Goal: Task Accomplishment & Management: Use online tool/utility

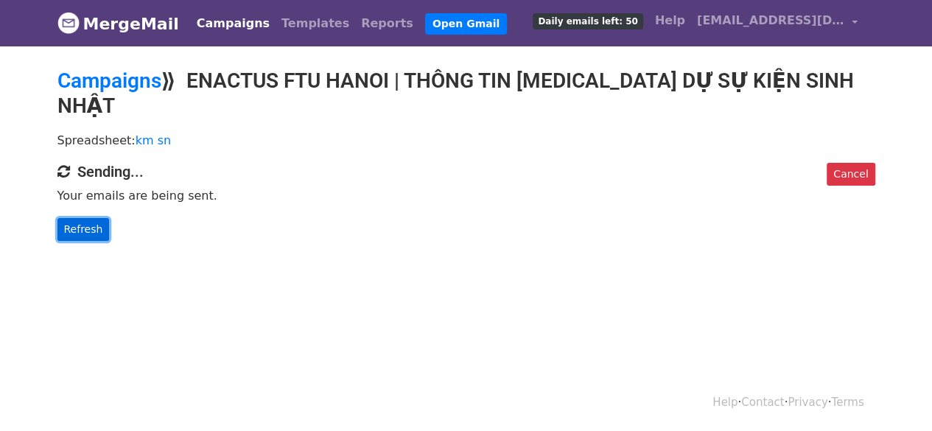
click at [93, 218] on link "Refresh" at bounding box center [83, 229] width 52 height 23
click at [853, 163] on link "Cancel" at bounding box center [850, 174] width 48 height 23
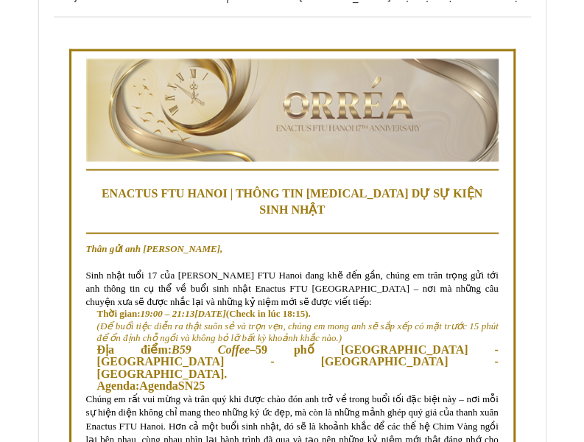
scroll to position [2651, 0]
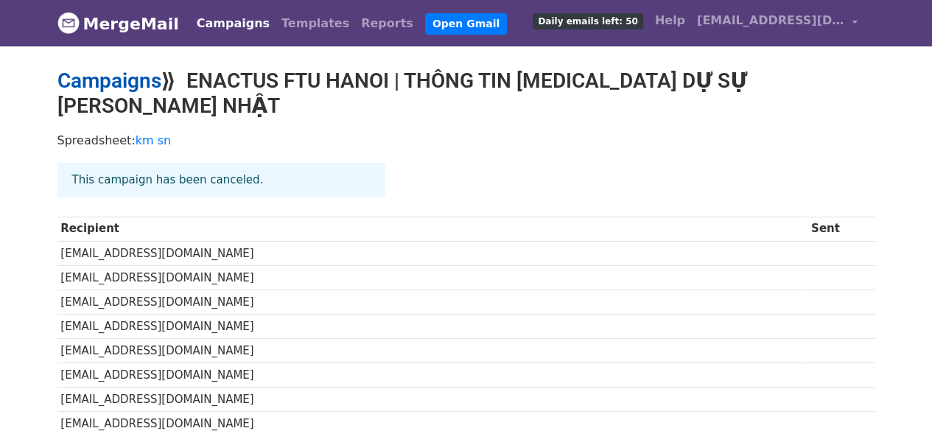
click at [130, 85] on link "Campaigns" at bounding box center [109, 80] width 104 height 24
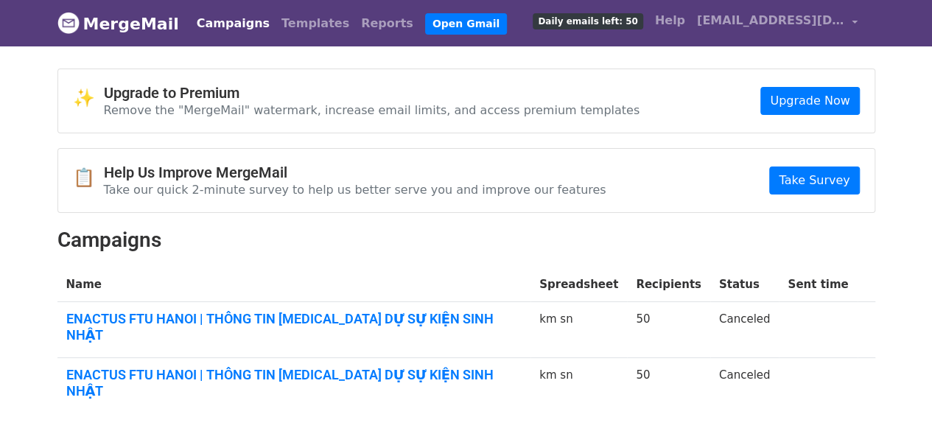
click at [454, 248] on h2 "Campaigns" at bounding box center [466, 240] width 818 height 25
drag, startPoint x: 337, startPoint y: 316, endPoint x: 352, endPoint y: 312, distance: 16.1
click at [337, 316] on link "ENACTUS FTU HANOI | THÔNG TIN [MEDICAL_DATA] DỰ SỰ KIỆN SINH NHẬT" at bounding box center [294, 327] width 456 height 32
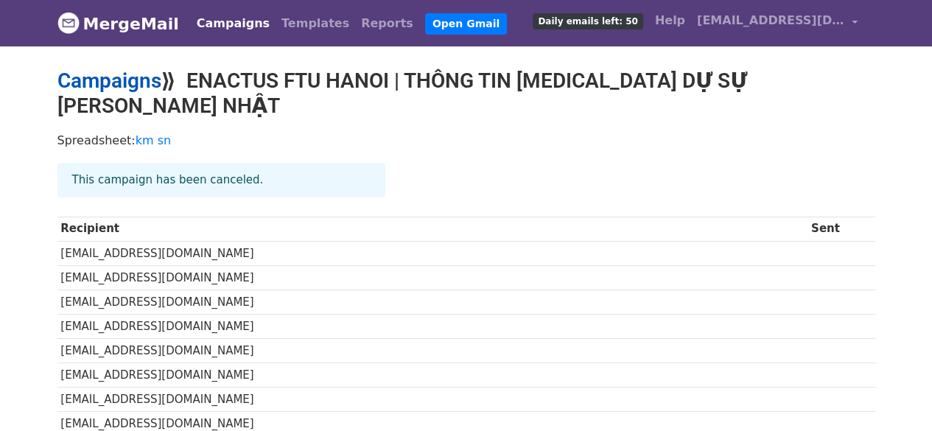
click at [120, 78] on link "Campaigns" at bounding box center [109, 80] width 104 height 24
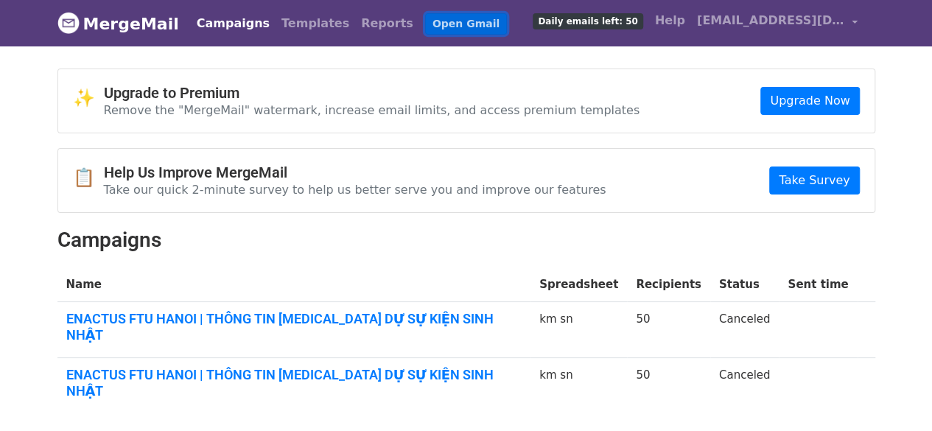
click at [425, 26] on link "Open Gmail" at bounding box center [466, 23] width 82 height 21
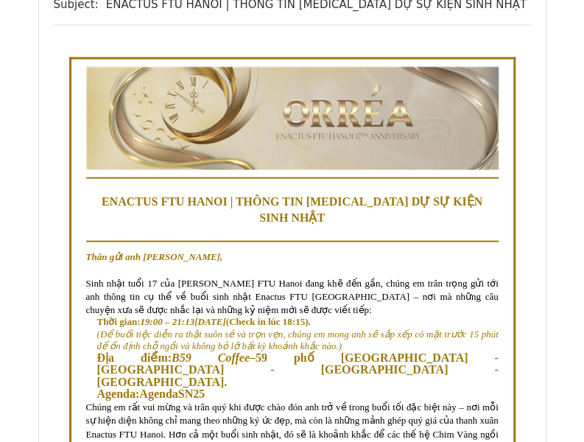
scroll to position [2725, 0]
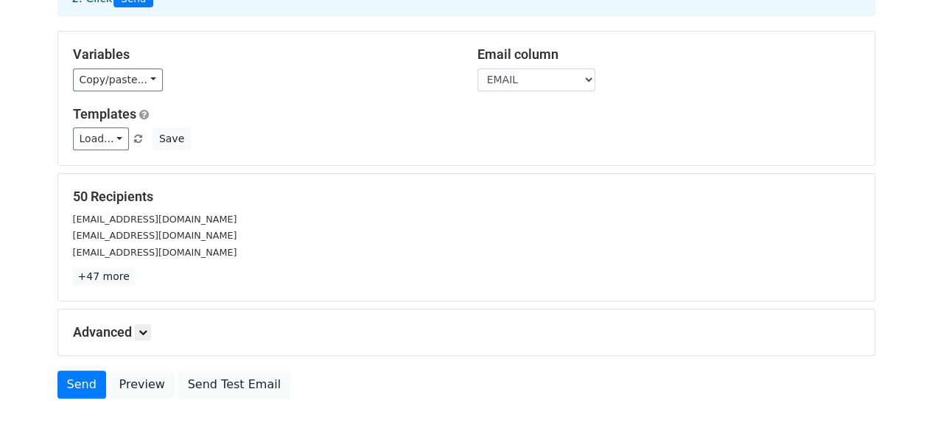
scroll to position [147, 0]
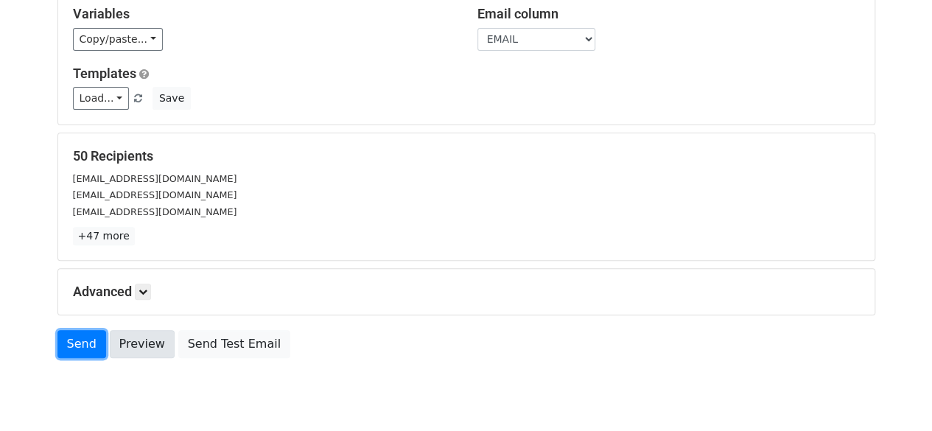
drag, startPoint x: 68, startPoint y: 345, endPoint x: 111, endPoint y: 332, distance: 45.4
click at [68, 345] on link "Send" at bounding box center [81, 344] width 49 height 28
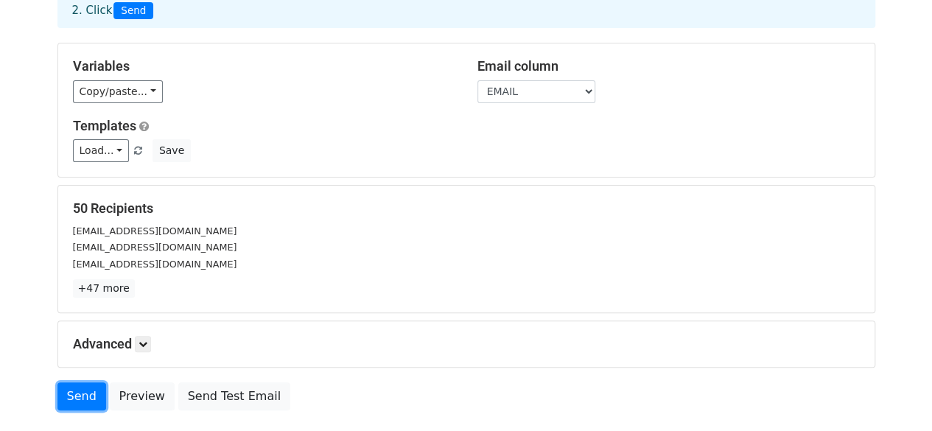
scroll to position [197, 0]
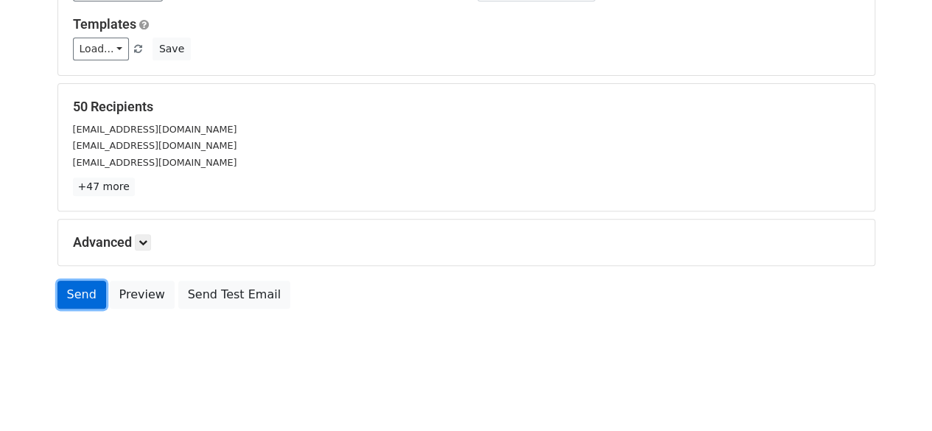
click at [84, 292] on link "Send" at bounding box center [81, 295] width 49 height 28
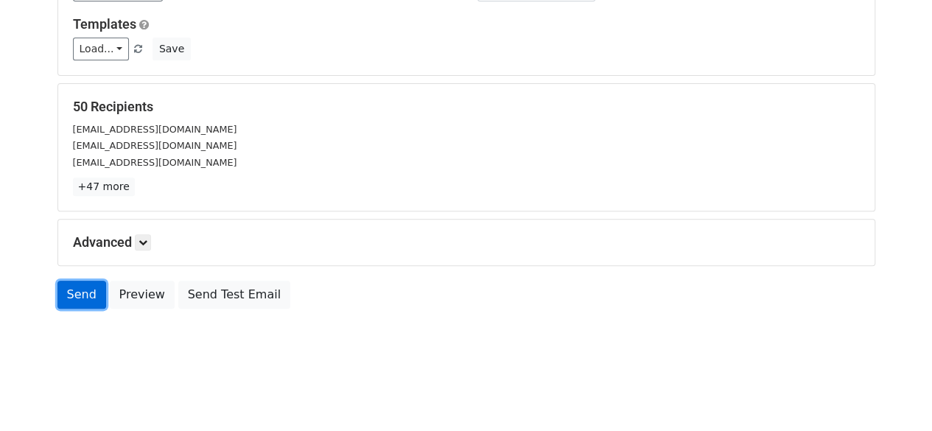
click at [84, 292] on link "Send" at bounding box center [81, 295] width 49 height 28
drag, startPoint x: 84, startPoint y: 292, endPoint x: 91, endPoint y: 288, distance: 8.0
click at [84, 292] on link "Send" at bounding box center [81, 295] width 49 height 28
click at [314, 343] on body "New Campaign Daily emails left: 50 Google Sheet: km sn 1. Write your email in G…" at bounding box center [466, 94] width 932 height 560
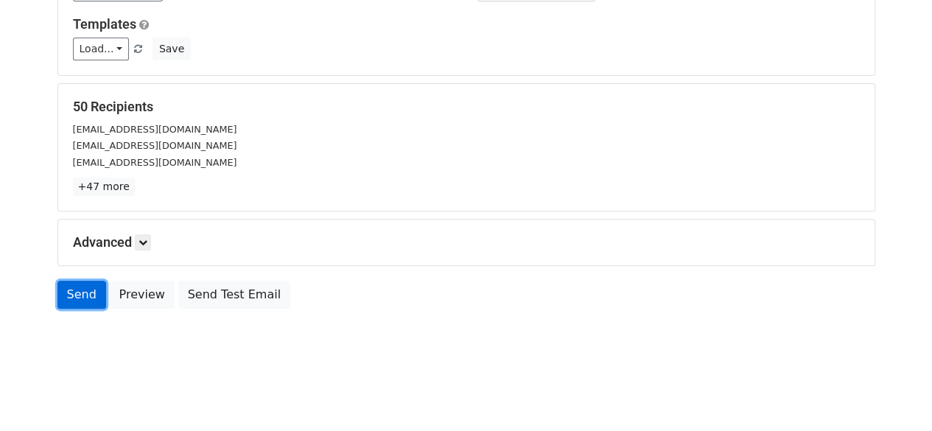
click at [70, 295] on link "Send" at bounding box center [81, 295] width 49 height 28
click at [78, 289] on link "Send" at bounding box center [81, 295] width 49 height 28
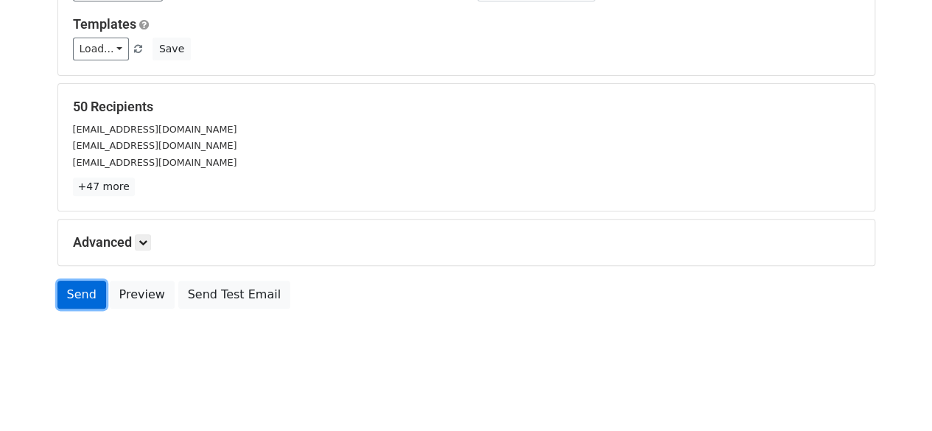
click at [78, 289] on link "Send" at bounding box center [81, 295] width 49 height 28
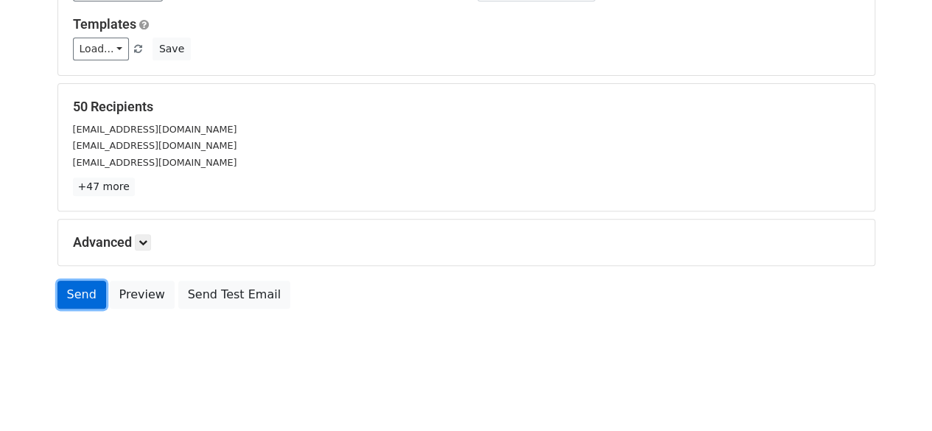
click at [78, 289] on link "Send" at bounding box center [81, 295] width 49 height 28
click at [94, 299] on link "Send" at bounding box center [81, 295] width 49 height 28
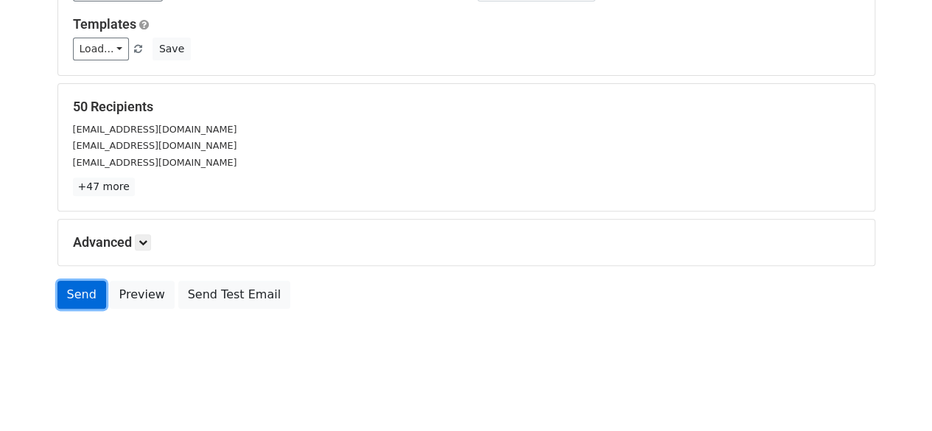
click at [94, 299] on link "Send" at bounding box center [81, 295] width 49 height 28
drag, startPoint x: 104, startPoint y: 293, endPoint x: 127, endPoint y: 286, distance: 23.8
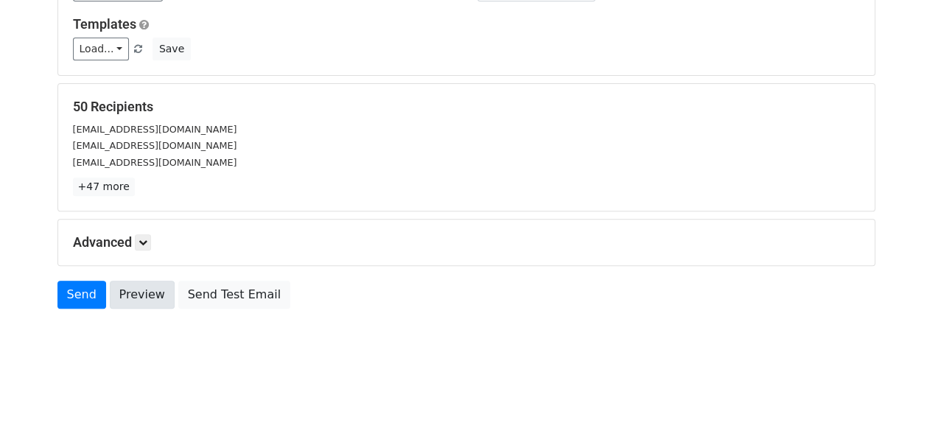
click at [119, 289] on div "Send Preview Send Test Email" at bounding box center [466, 298] width 840 height 35
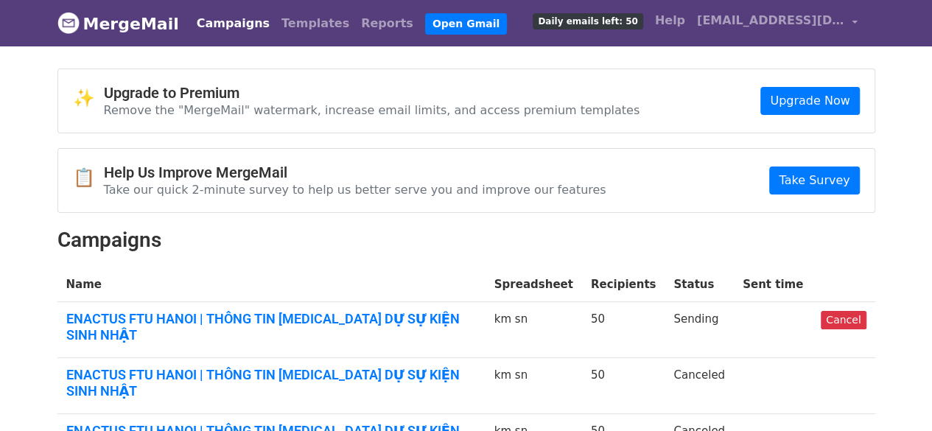
scroll to position [119, 0]
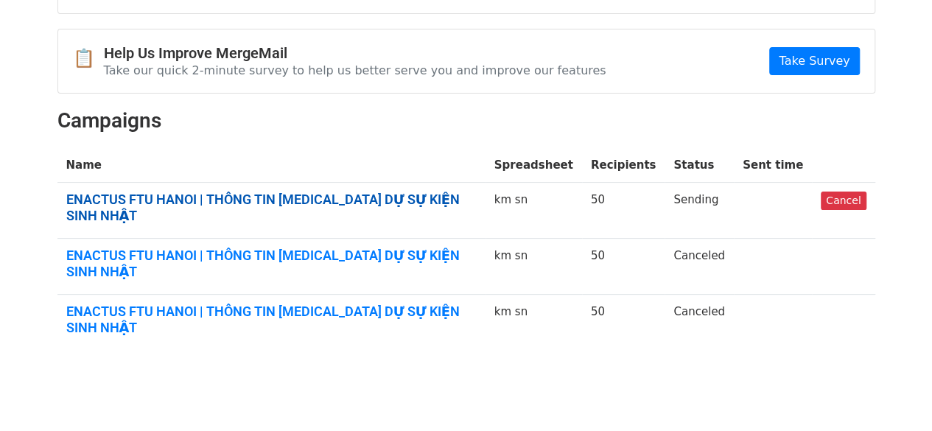
click at [405, 191] on link "ENACTUS FTU HANOI | THÔNG TIN THAM DỰ SỰ KIỆN SINH NHẬT" at bounding box center [271, 207] width 410 height 32
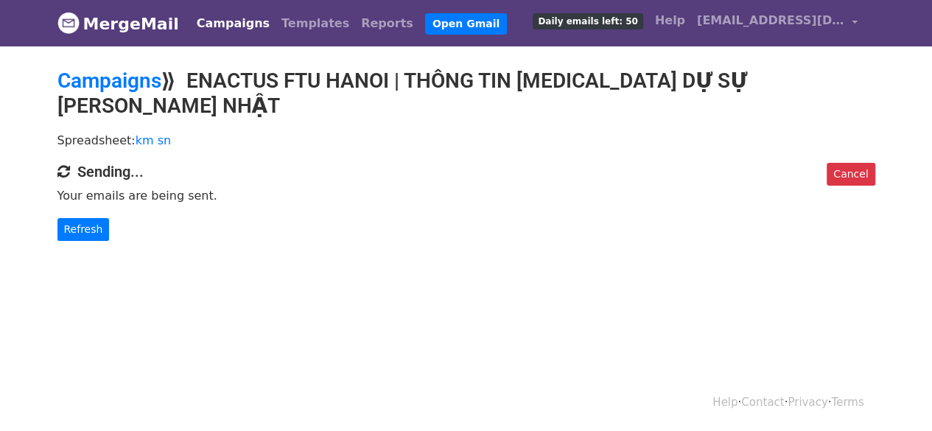
drag, startPoint x: 80, startPoint y: 177, endPoint x: 260, endPoint y: 175, distance: 180.5
click at [260, 175] on div "Cancel Sending... Your emails are being sent. Refresh" at bounding box center [466, 202] width 840 height 78
click at [261, 188] on p "Your emails are being sent." at bounding box center [466, 195] width 818 height 15
click at [326, 254] on body "MergeMail Campaigns Templates Reports Open Gmail Daily emails left: 50 Help vin…" at bounding box center [466, 150] width 932 height 300
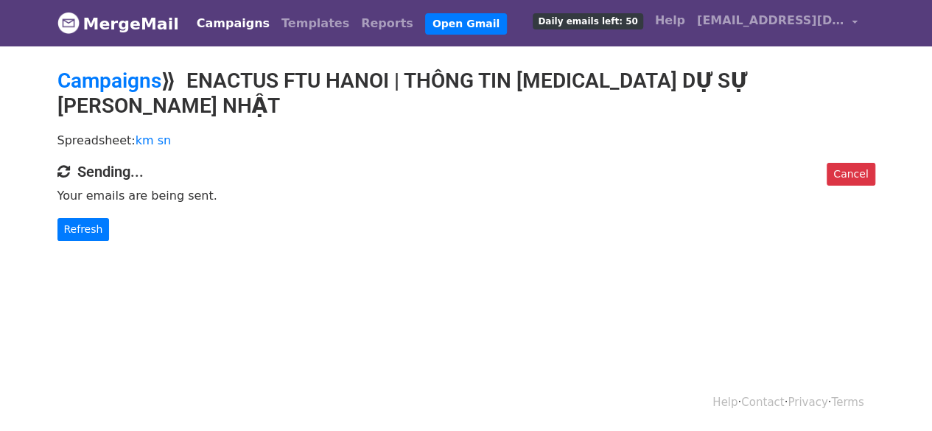
click at [326, 254] on body "MergeMail Campaigns Templates Reports Open Gmail Daily emails left: 50 Help vin…" at bounding box center [466, 150] width 932 height 300
click at [448, 245] on body "MergeMail Campaigns Templates Reports Open Gmail Daily emails left: 50 Help vin…" at bounding box center [466, 150] width 932 height 300
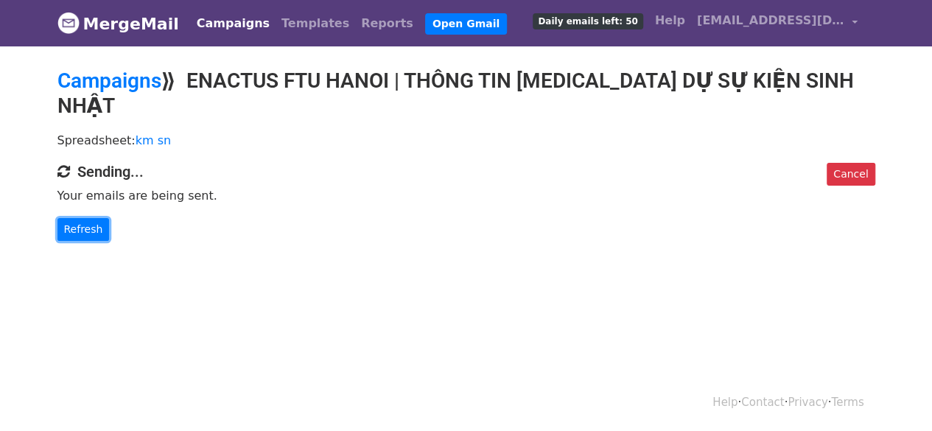
drag, startPoint x: 85, startPoint y: 205, endPoint x: 110, endPoint y: 211, distance: 25.0
click at [85, 218] on link "Refresh" at bounding box center [83, 229] width 52 height 23
click at [843, 163] on link "Cancel" at bounding box center [850, 174] width 48 height 23
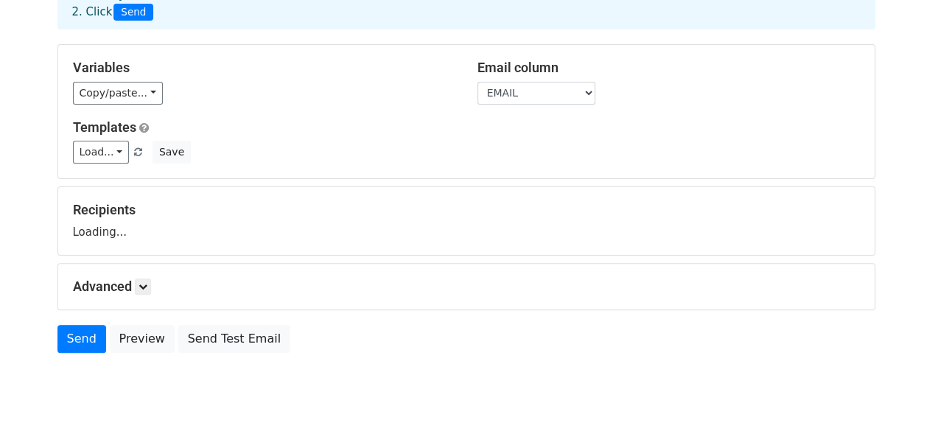
scroll to position [138, 0]
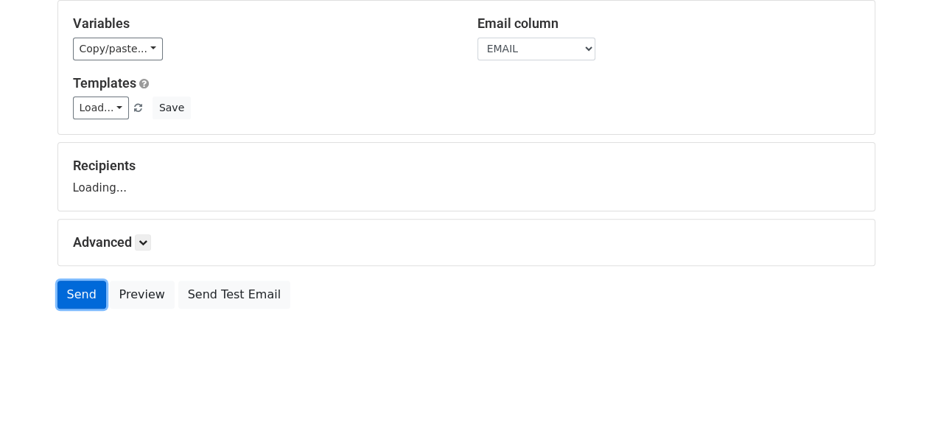
click at [78, 298] on link "Send" at bounding box center [81, 295] width 49 height 28
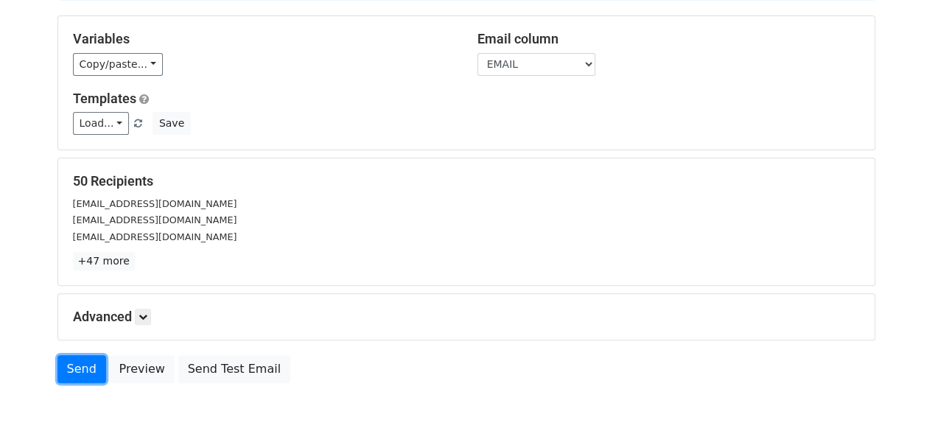
scroll to position [197, 0]
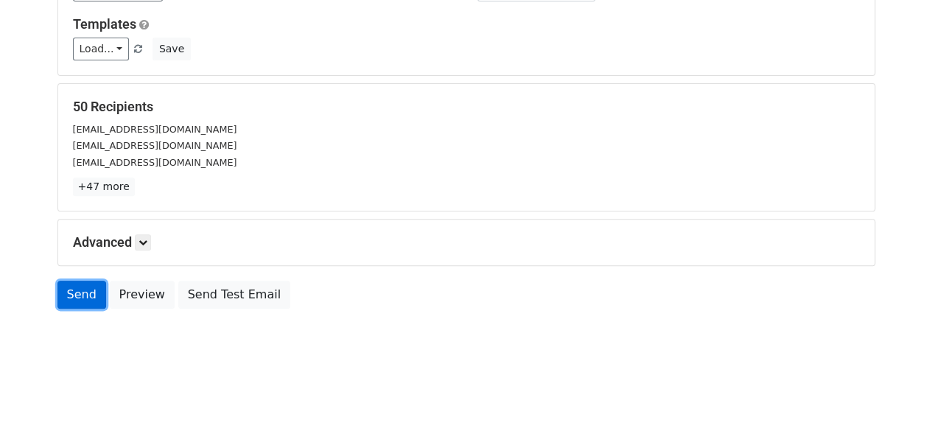
click at [70, 295] on link "Send" at bounding box center [81, 295] width 49 height 28
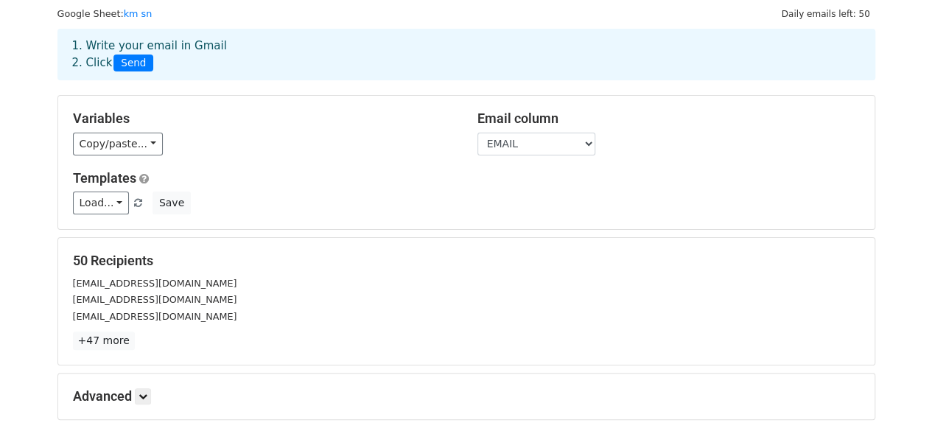
scroll to position [0, 0]
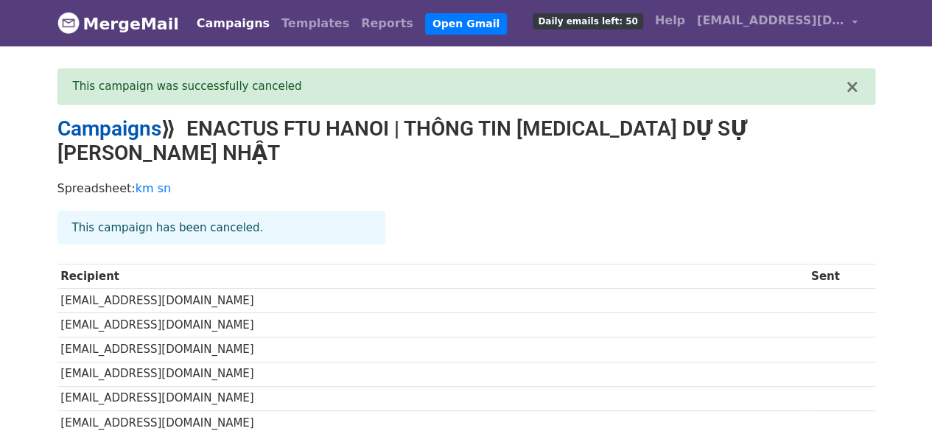
click at [141, 135] on link "Campaigns" at bounding box center [109, 128] width 104 height 24
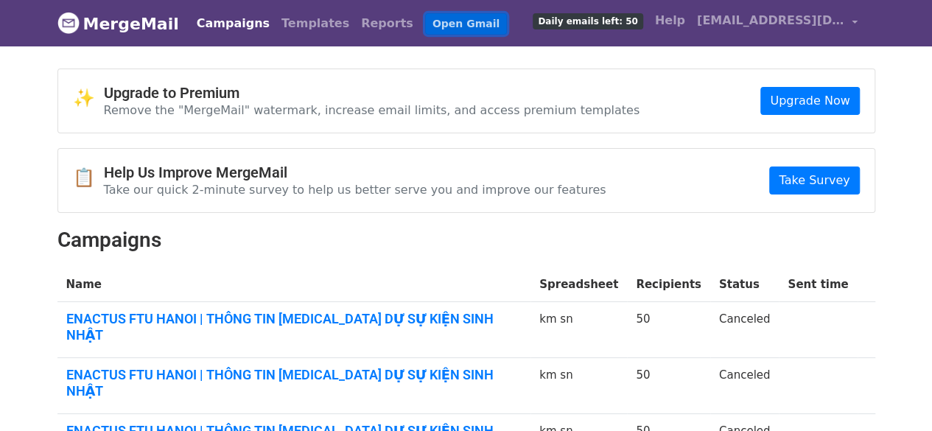
click at [429, 18] on link "Open Gmail" at bounding box center [466, 23] width 82 height 21
click at [290, 24] on link "Templates" at bounding box center [315, 23] width 80 height 29
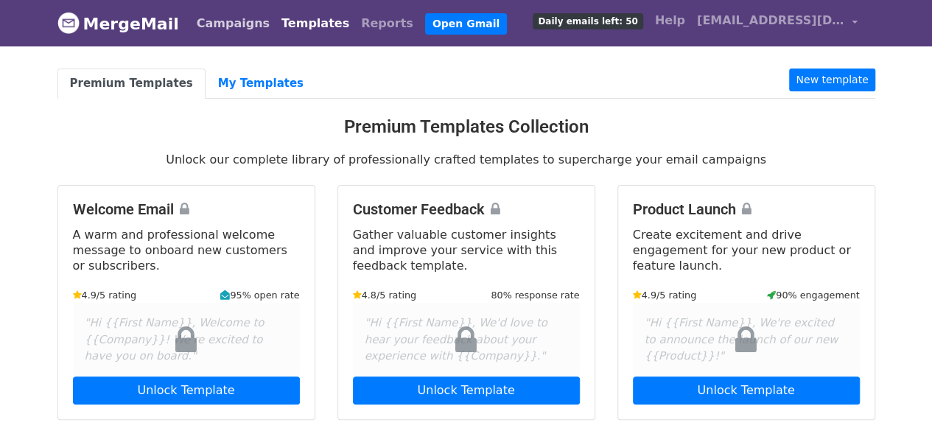
click at [242, 27] on link "Campaigns" at bounding box center [233, 23] width 85 height 29
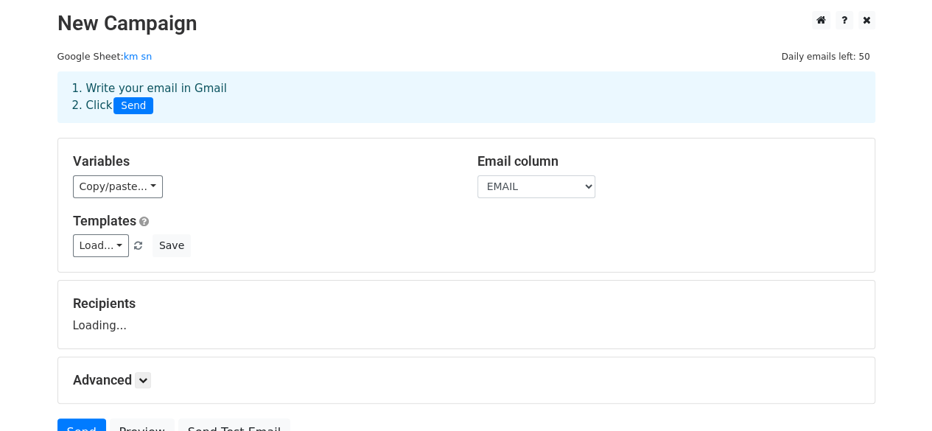
scroll to position [138, 0]
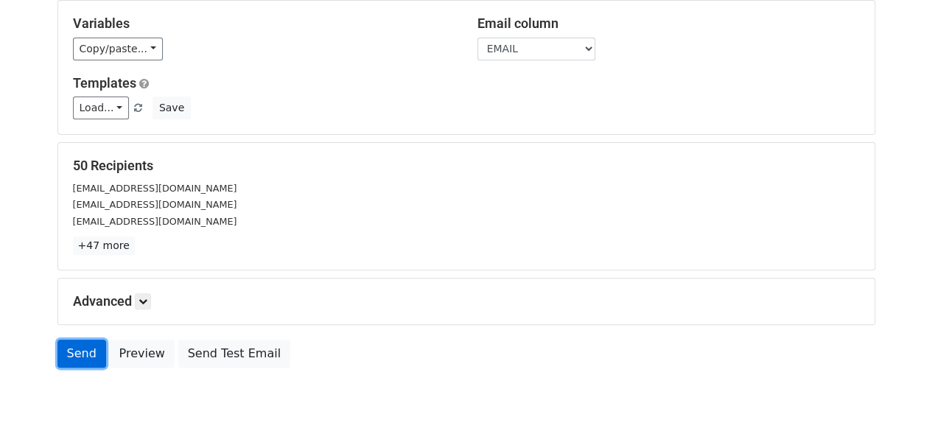
click at [86, 354] on link "Send" at bounding box center [81, 354] width 49 height 28
click at [83, 348] on link "Send" at bounding box center [81, 354] width 49 height 28
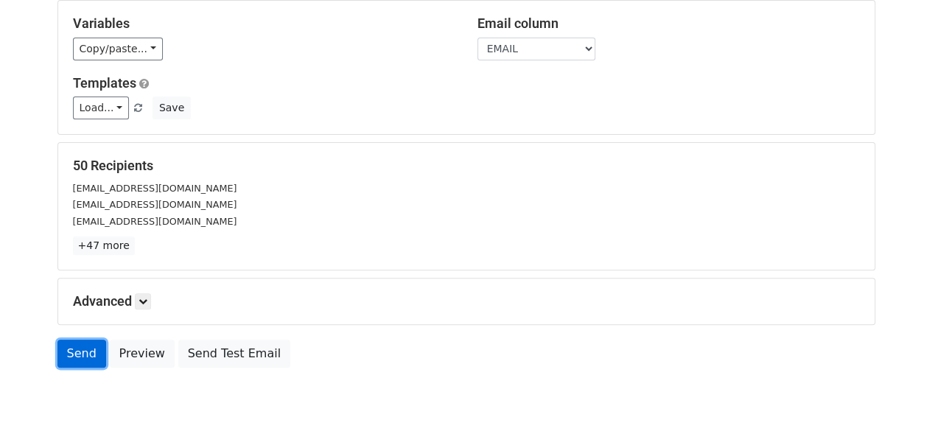
click at [83, 348] on link "Send" at bounding box center [81, 354] width 49 height 28
drag, startPoint x: 83, startPoint y: 348, endPoint x: 74, endPoint y: 342, distance: 10.6
click at [80, 345] on link "Send" at bounding box center [81, 354] width 49 height 28
click at [74, 342] on link "Send" at bounding box center [81, 354] width 49 height 28
click at [72, 341] on link "Send" at bounding box center [81, 354] width 49 height 28
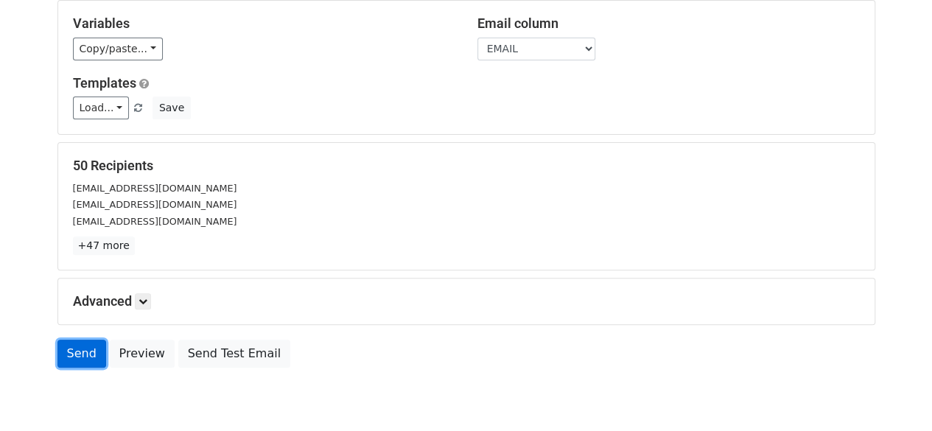
click at [71, 341] on link "Send" at bounding box center [81, 354] width 49 height 28
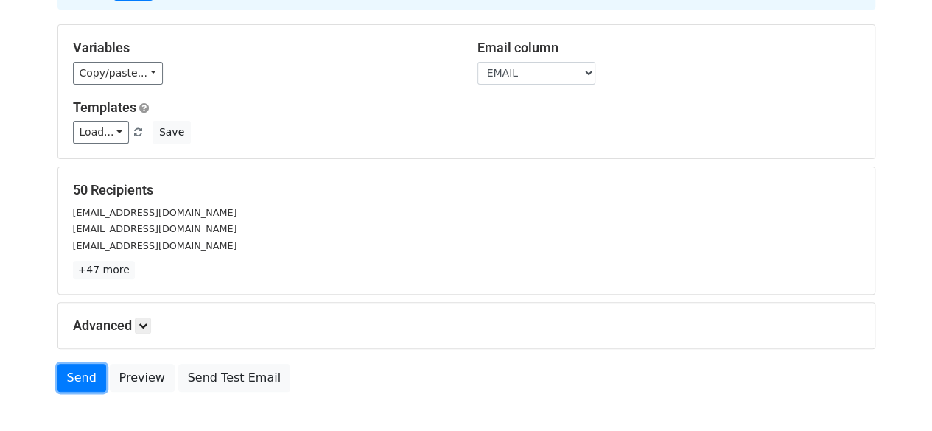
scroll to position [197, 0]
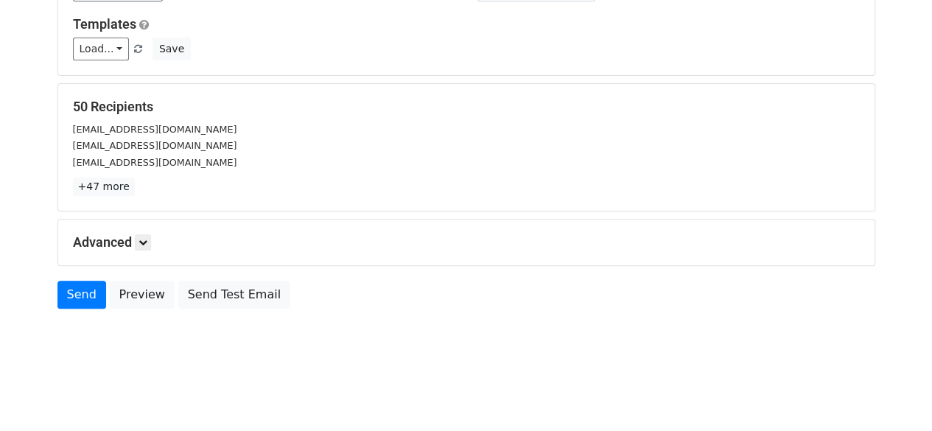
click at [80, 307] on div "Send Preview Send Test Email" at bounding box center [466, 298] width 840 height 35
click at [79, 300] on link "Send" at bounding box center [81, 295] width 49 height 28
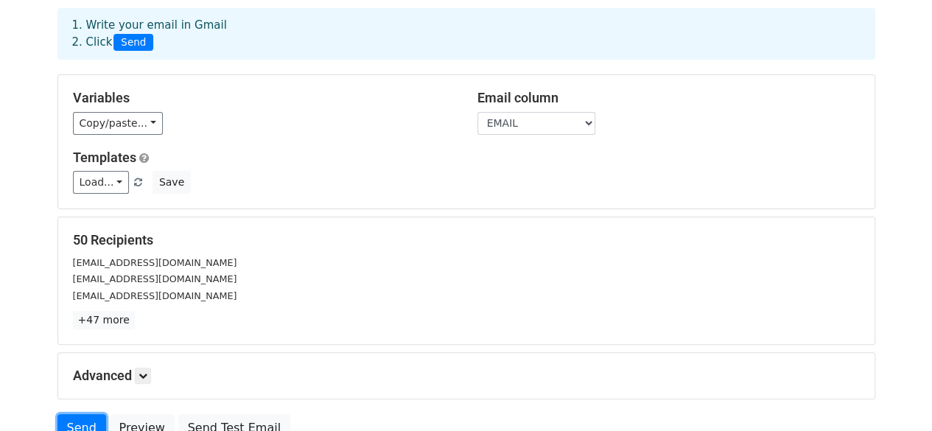
scroll to position [0, 0]
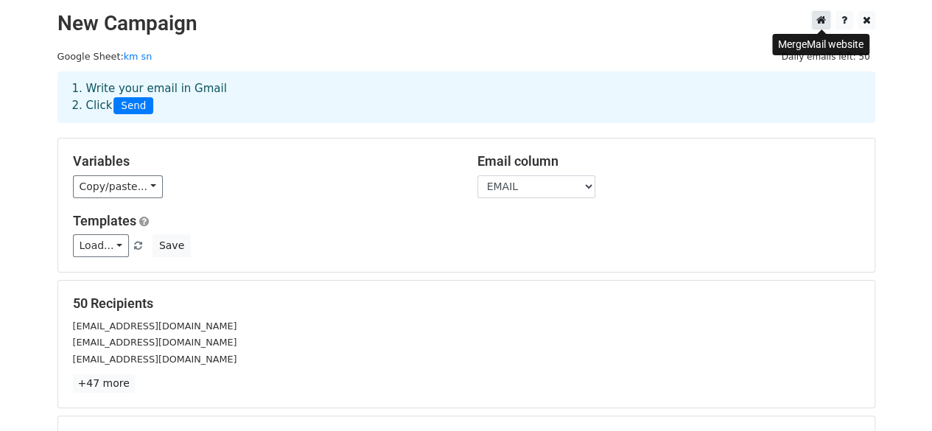
click at [818, 28] on link at bounding box center [821, 20] width 18 height 18
